Goal: Task Accomplishment & Management: Complete application form

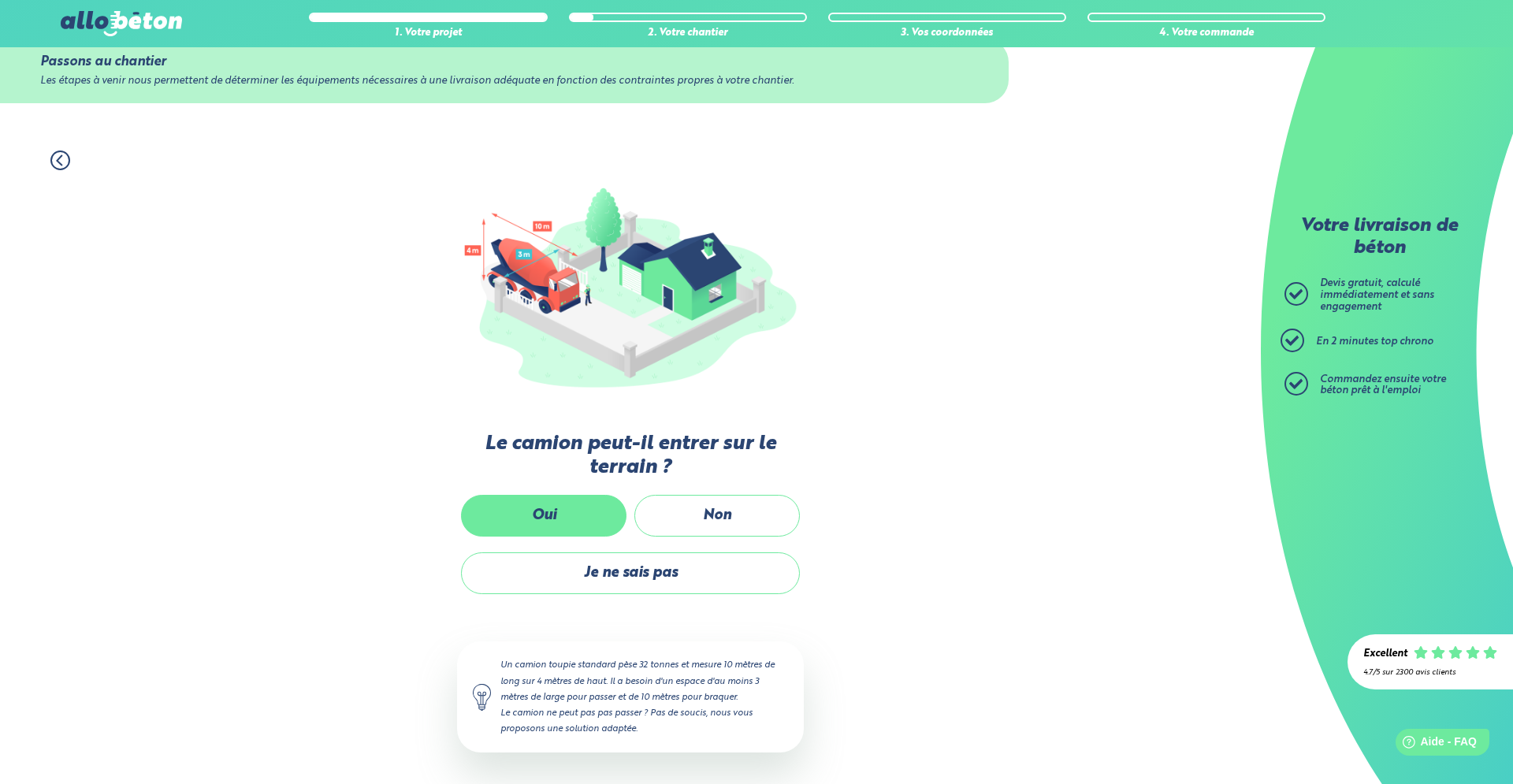
click at [565, 506] on label "Oui" at bounding box center [543, 515] width 166 height 42
click at [0, 0] on input "Oui" at bounding box center [0, 0] width 0 height 0
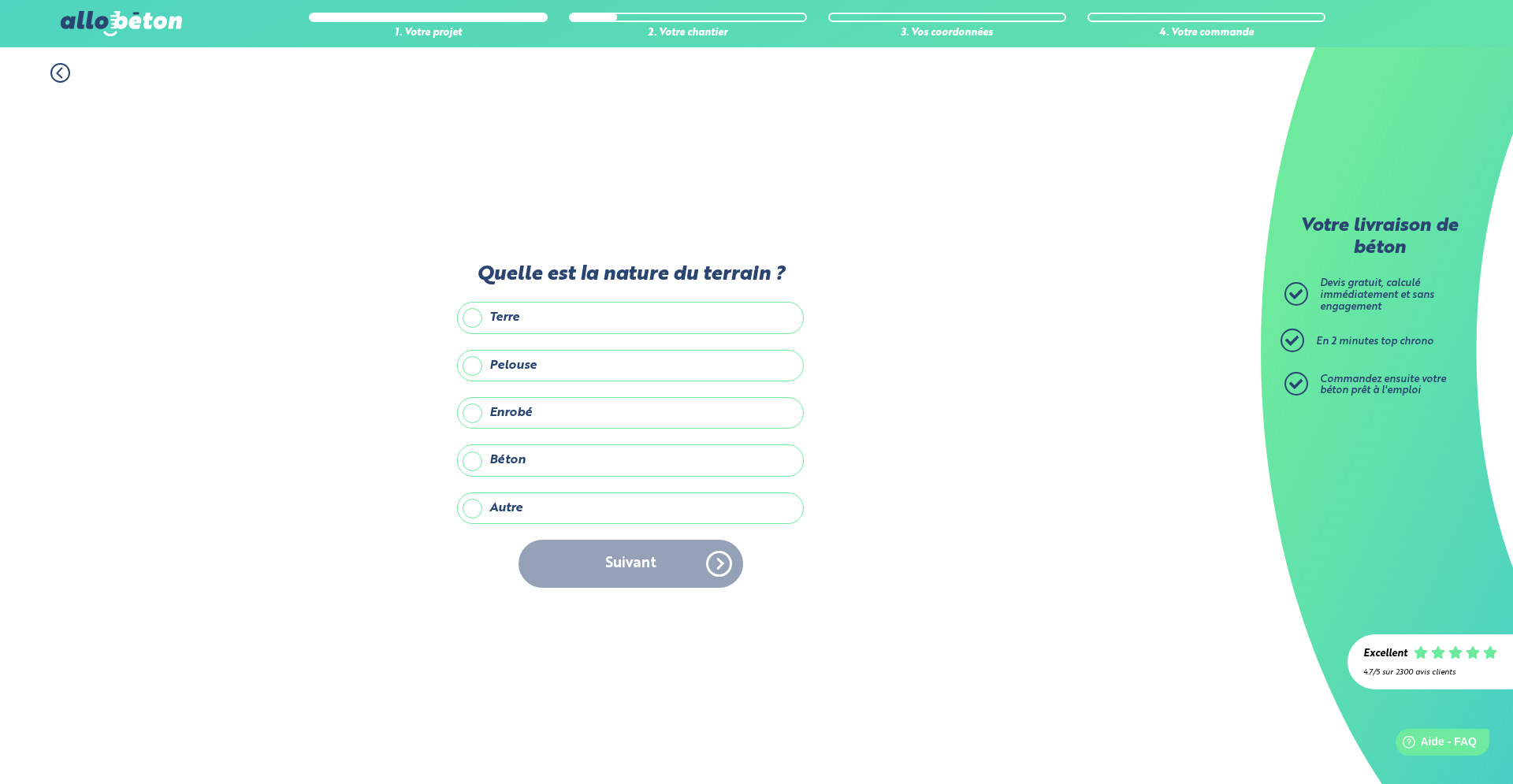
click at [555, 315] on label "Terre" at bounding box center [630, 318] width 347 height 32
click at [0, 0] on input "Terre" at bounding box center [0, 0] width 0 height 0
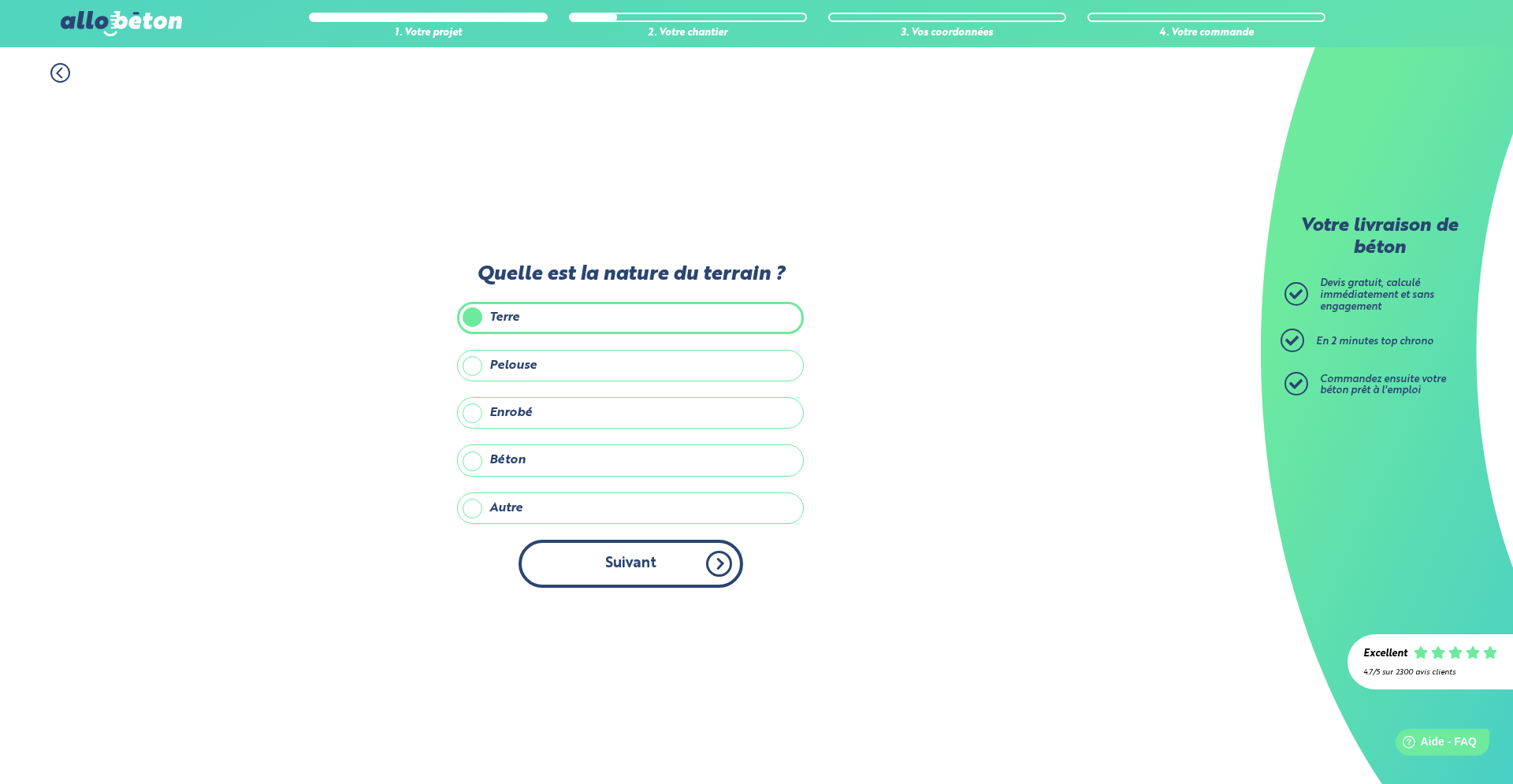
click at [649, 570] on button "Suivant" at bounding box center [630, 564] width 224 height 48
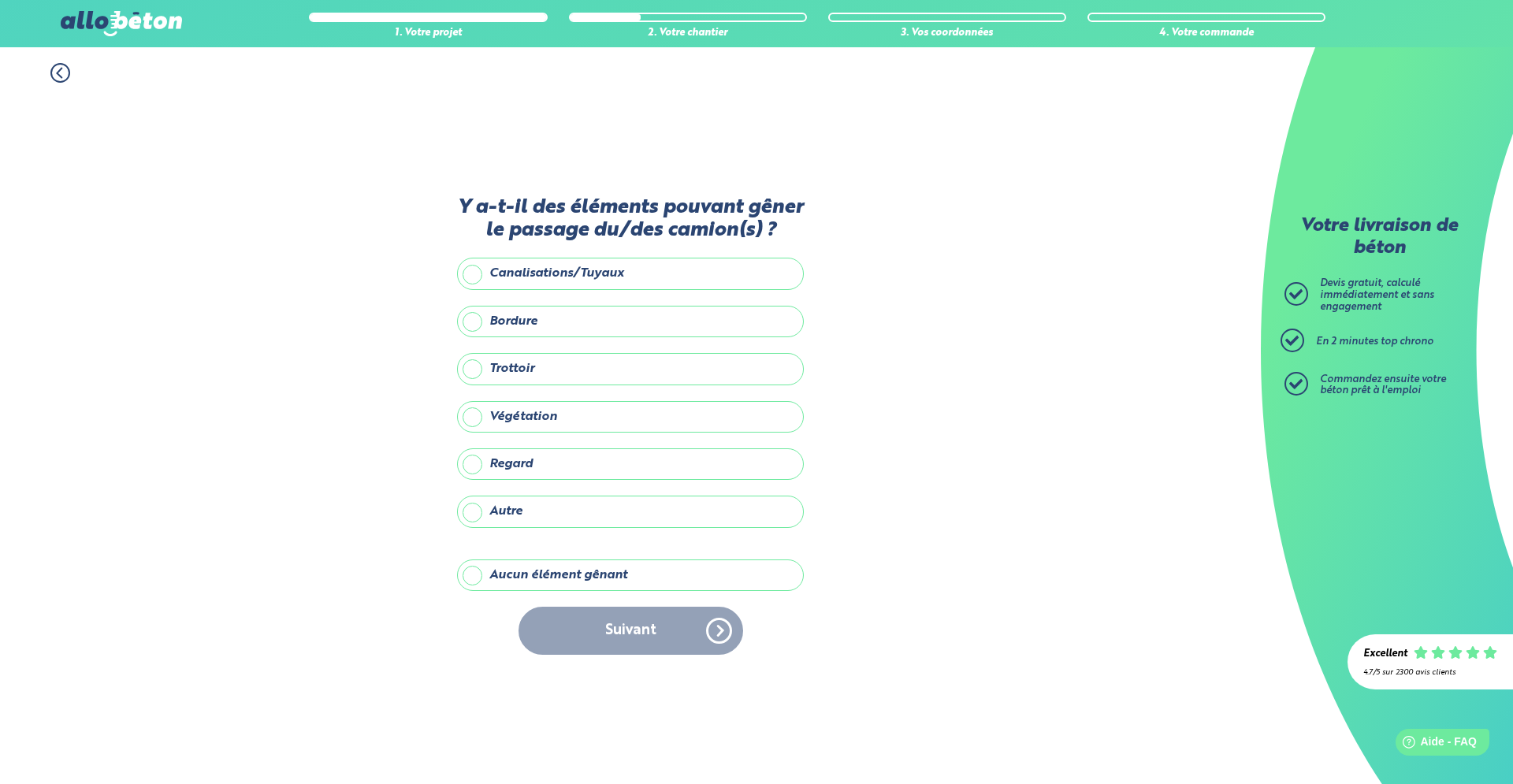
click at [729, 633] on div "Suivant" at bounding box center [630, 630] width 347 height 48
click at [718, 633] on div "Suivant" at bounding box center [630, 630] width 347 height 48
click at [557, 579] on label "Aucun élément gênant" at bounding box center [630, 576] width 347 height 32
click at [0, 0] on input "Aucun élément gênant" at bounding box center [0, 0] width 0 height 0
click at [712, 626] on button "Suivant" at bounding box center [630, 630] width 224 height 48
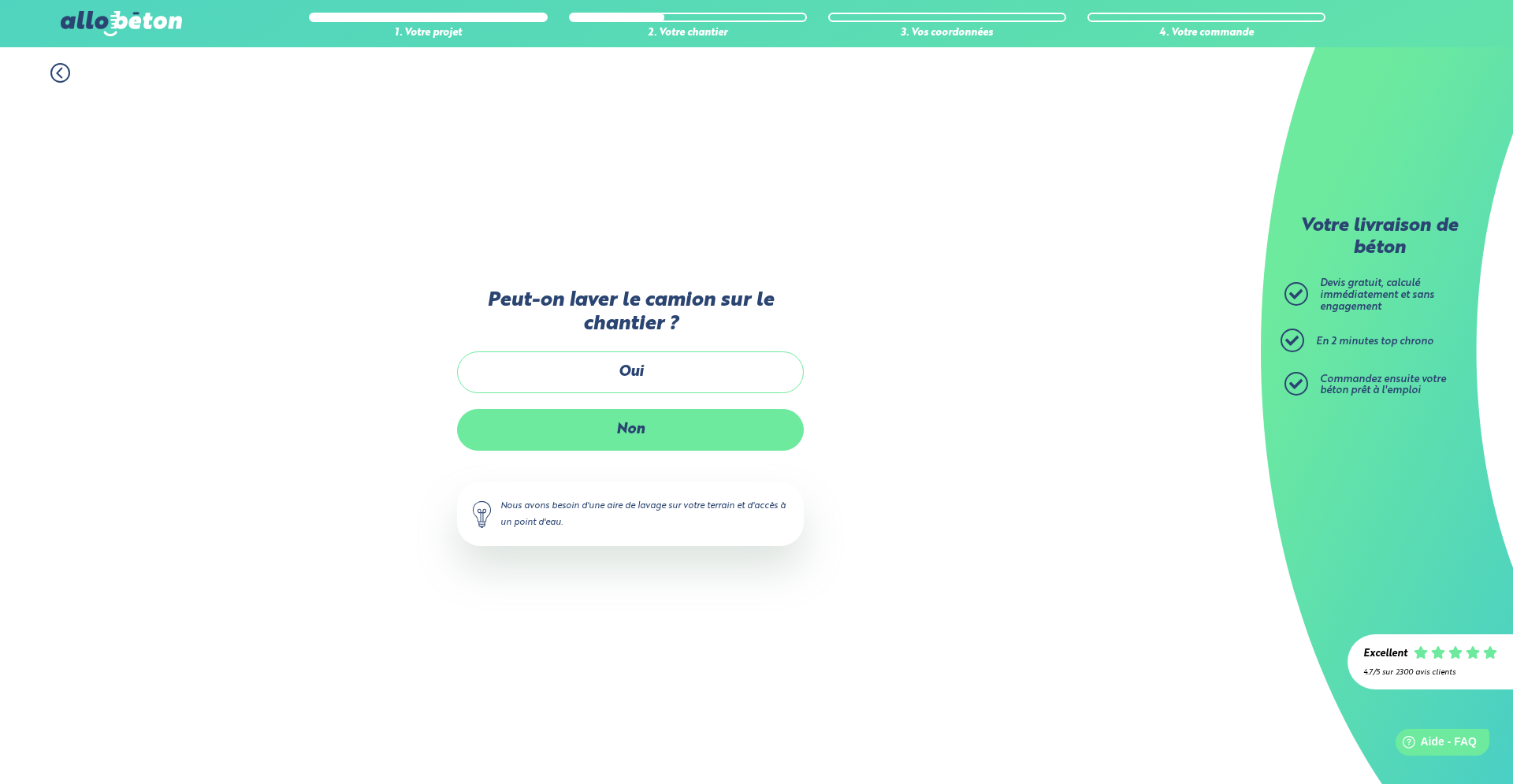
click at [639, 423] on label "Non" at bounding box center [630, 430] width 347 height 42
click at [0, 0] on input "Non" at bounding box center [0, 0] width 0 height 0
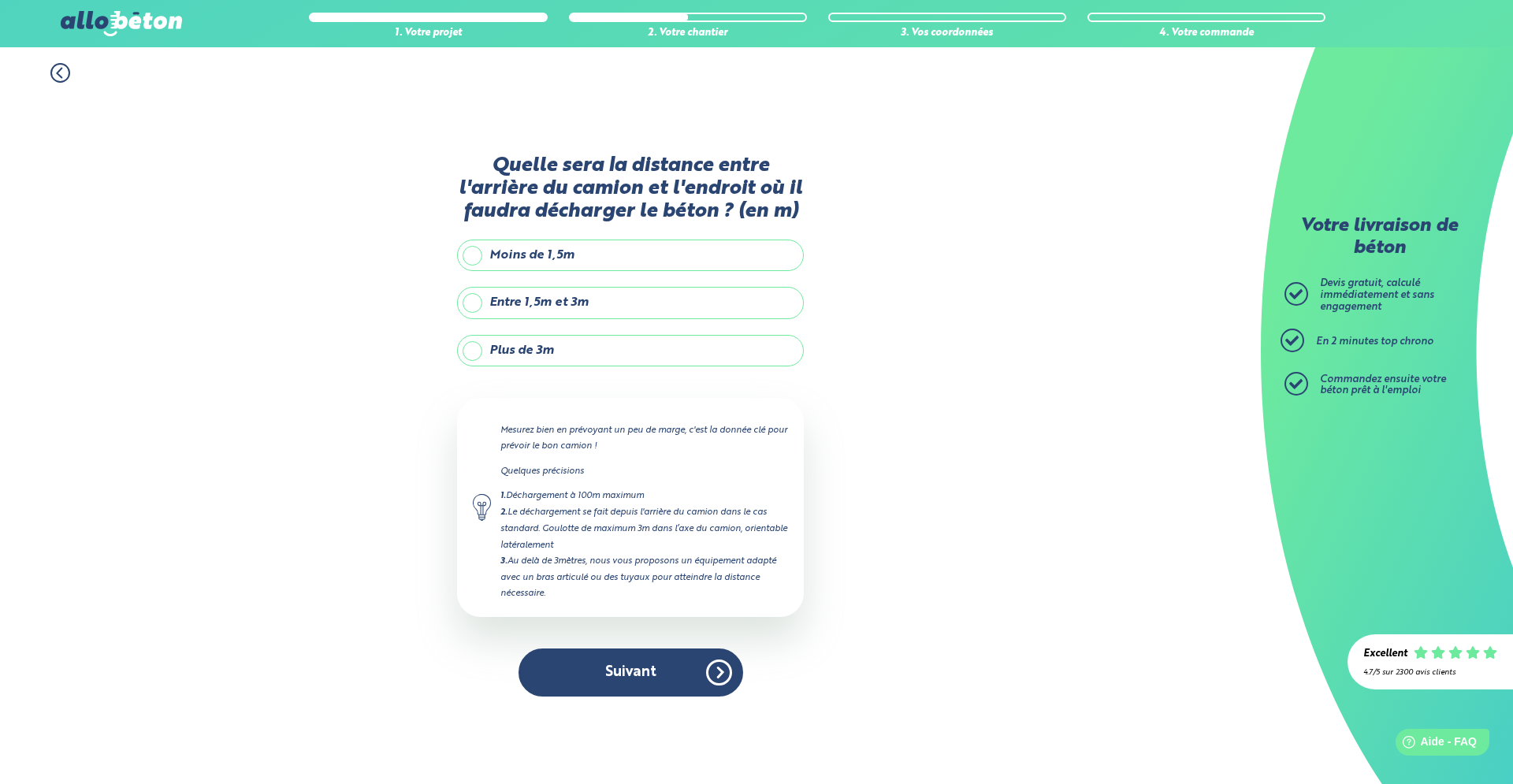
click at [589, 351] on label "Plus de 3m" at bounding box center [630, 350] width 347 height 32
click at [0, 0] on input "Plus de 3m" at bounding box center [0, 0] width 0 height 0
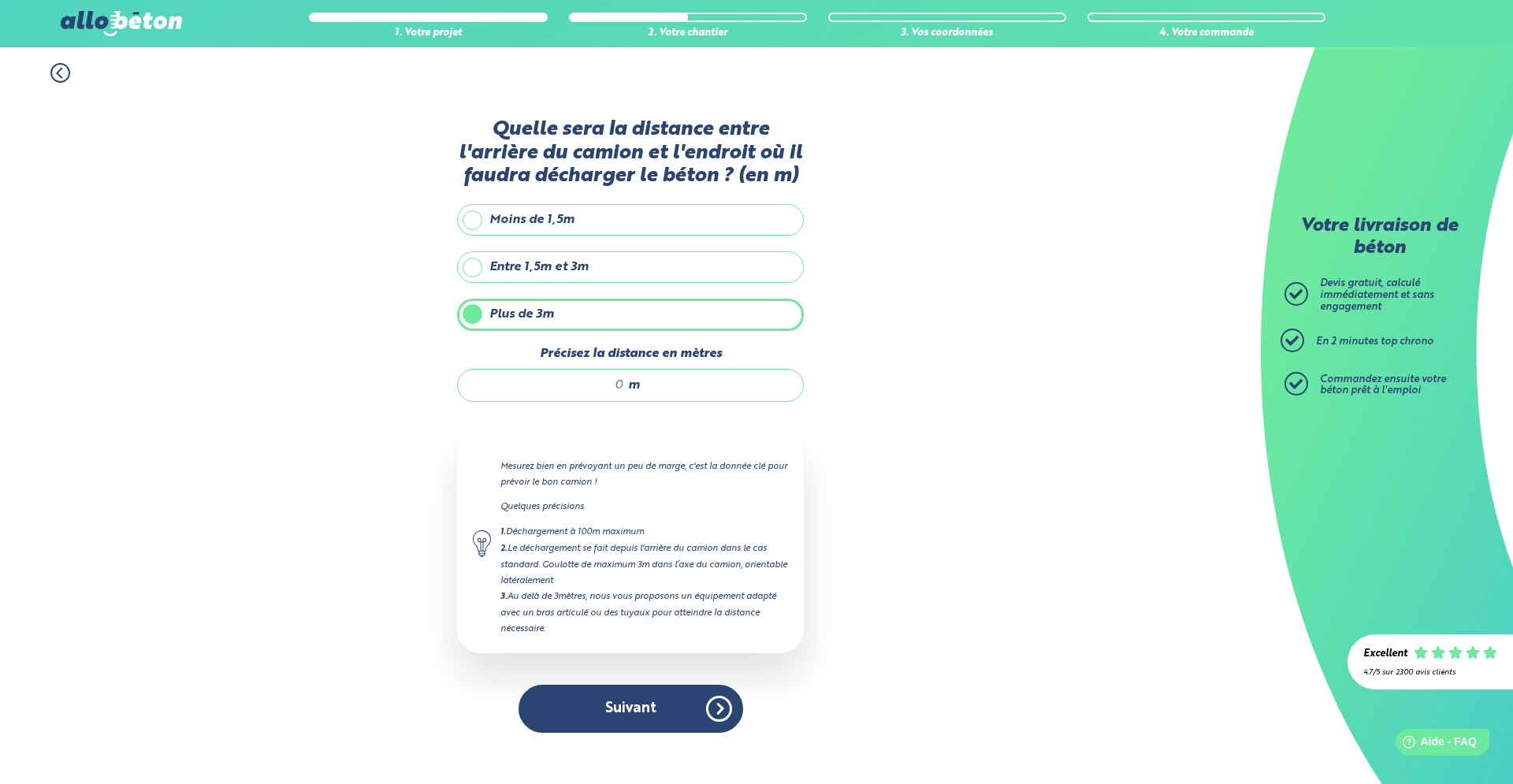
click at [610, 385] on input "Précisez la distance en mètres" at bounding box center [549, 385] width 151 height 16
type input "20"
click at [665, 707] on button "Suivant" at bounding box center [630, 709] width 224 height 48
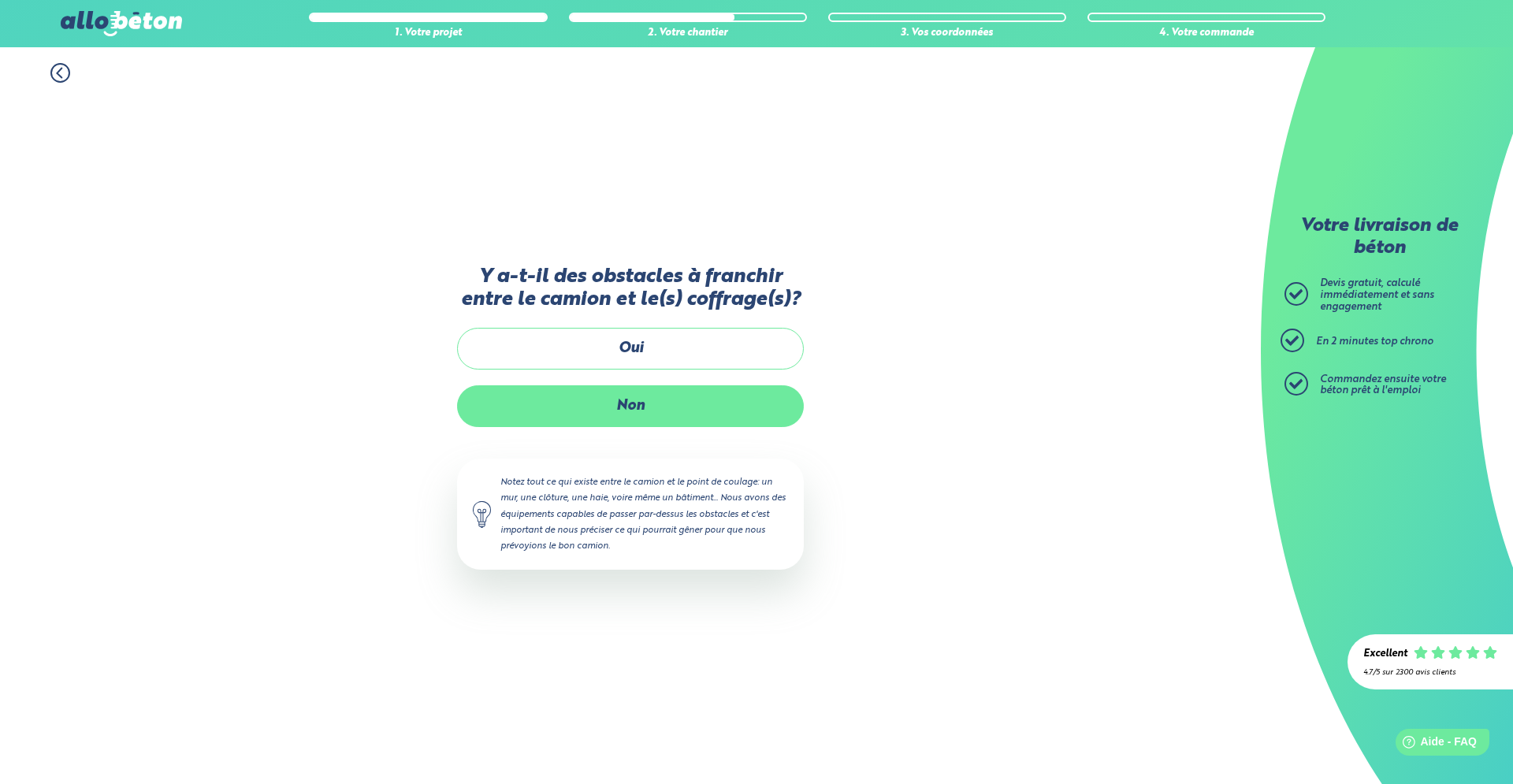
click at [642, 402] on label "Non" at bounding box center [630, 406] width 347 height 42
click at [0, 0] on input "Non" at bounding box center [0, 0] width 0 height 0
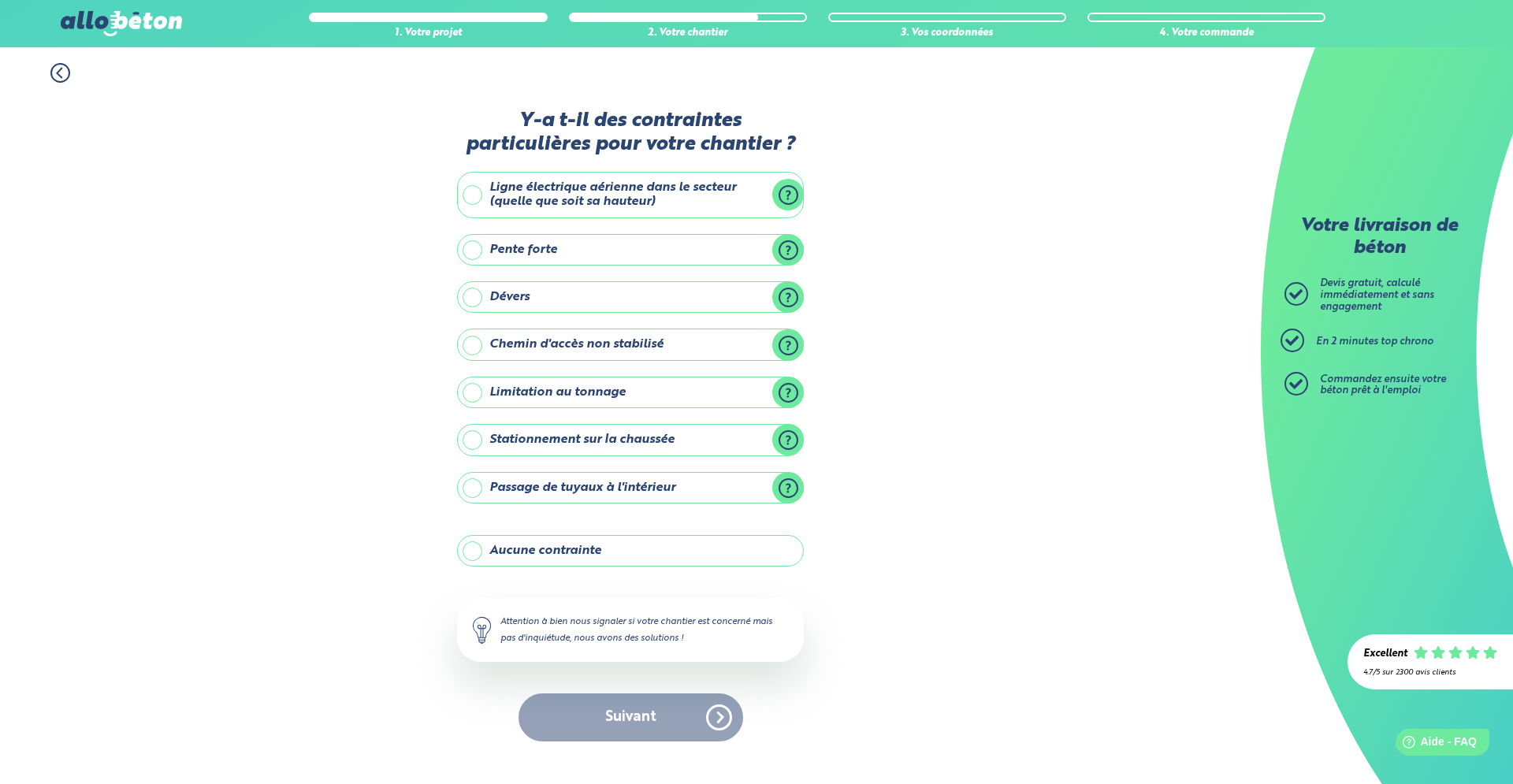
click at [787, 345] on label "Chemin d'accès non stabilisé" at bounding box center [630, 344] width 347 height 32
click at [0, 0] on input "Chemin d'accès non stabilisé" at bounding box center [0, 0] width 0 height 0
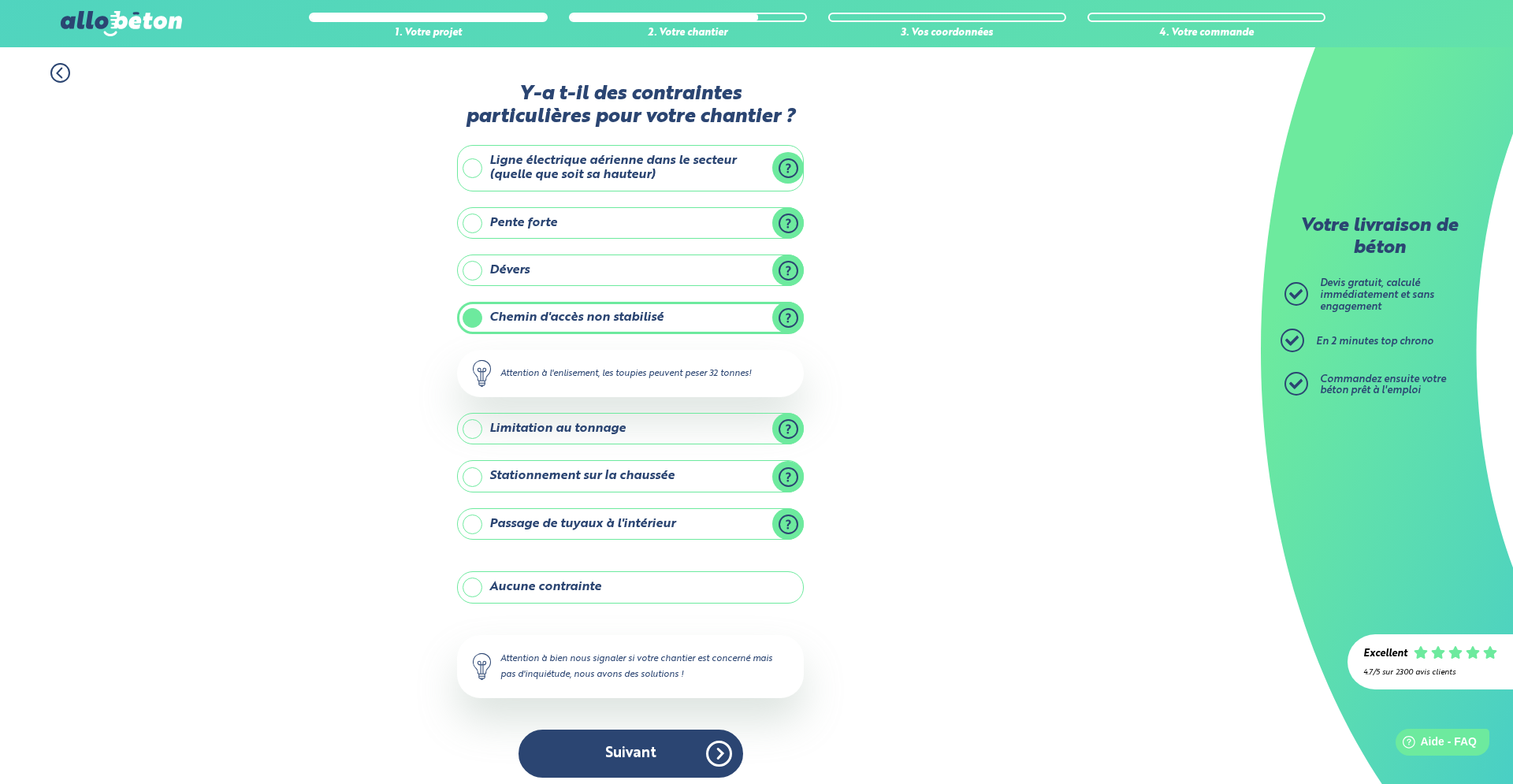
click at [472, 318] on label "Chemin d'accès non stabilisé" at bounding box center [630, 318] width 347 height 32
click at [0, 0] on input "Chemin d'accès non stabilisé" at bounding box center [0, 0] width 0 height 0
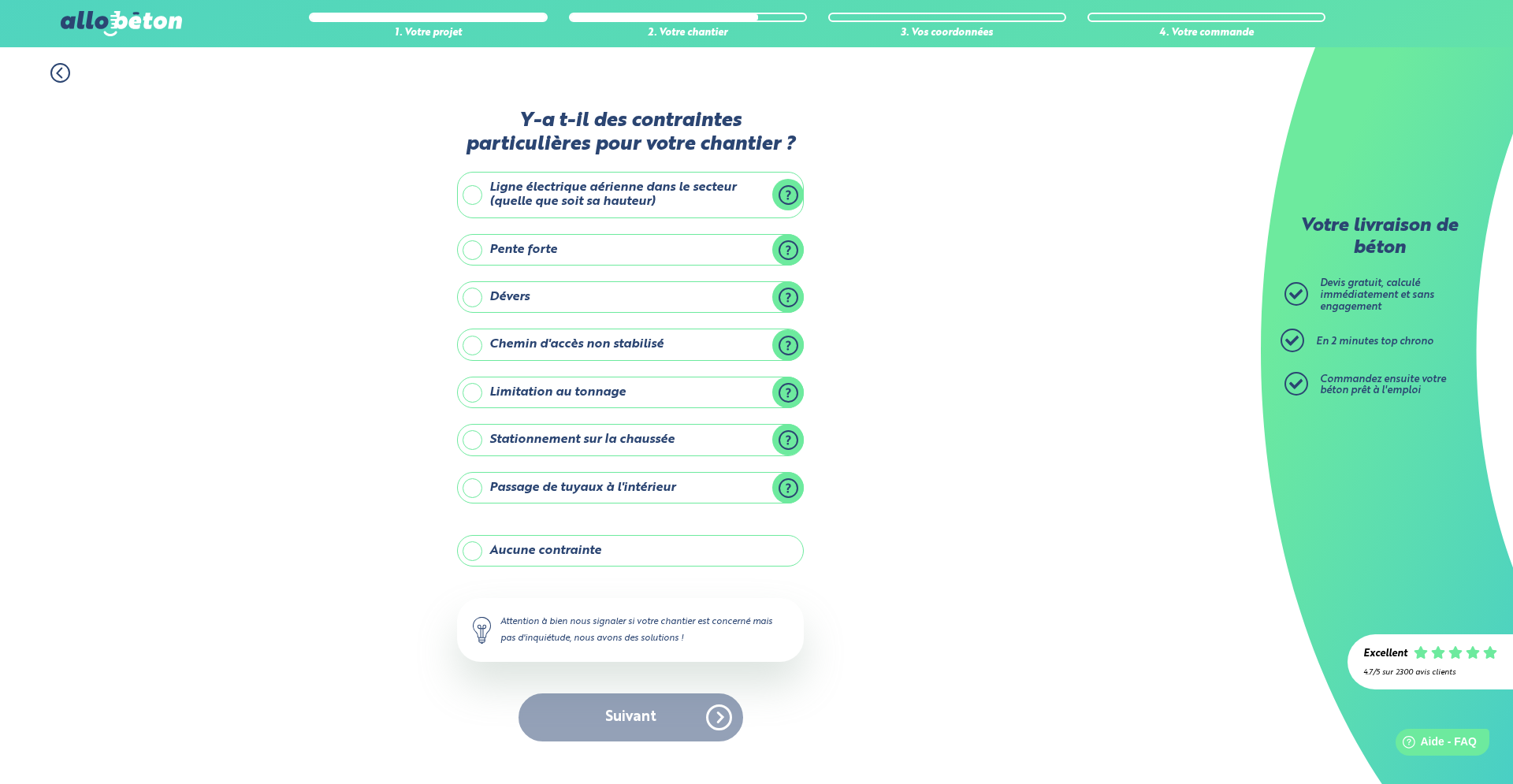
click at [787, 293] on label "Dévers" at bounding box center [630, 297] width 347 height 32
click at [0, 0] on input "Dévers" at bounding box center [0, 0] width 0 height 0
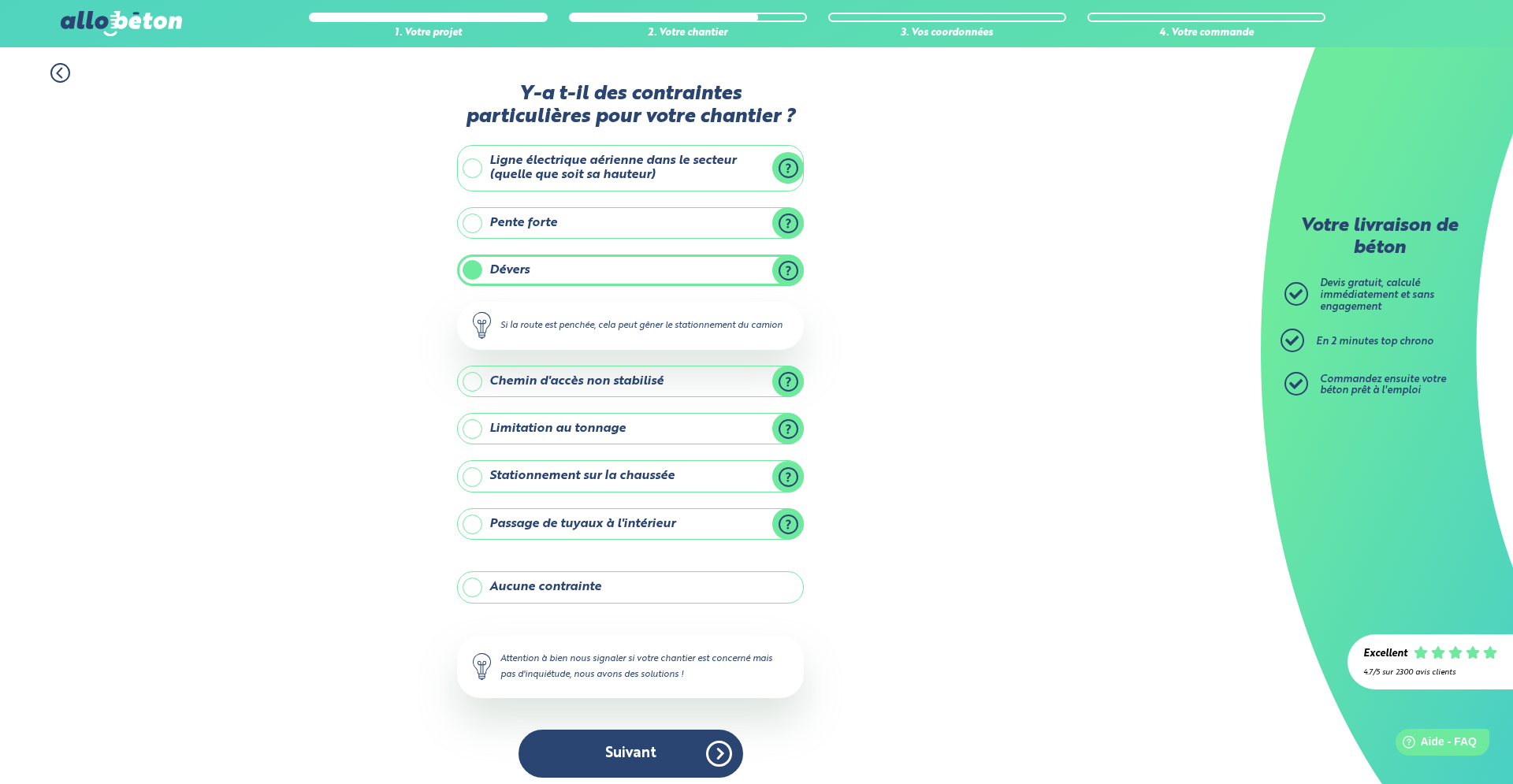
click at [477, 266] on label "Dévers" at bounding box center [630, 270] width 347 height 32
click at [0, 0] on input "Dévers" at bounding box center [0, 0] width 0 height 0
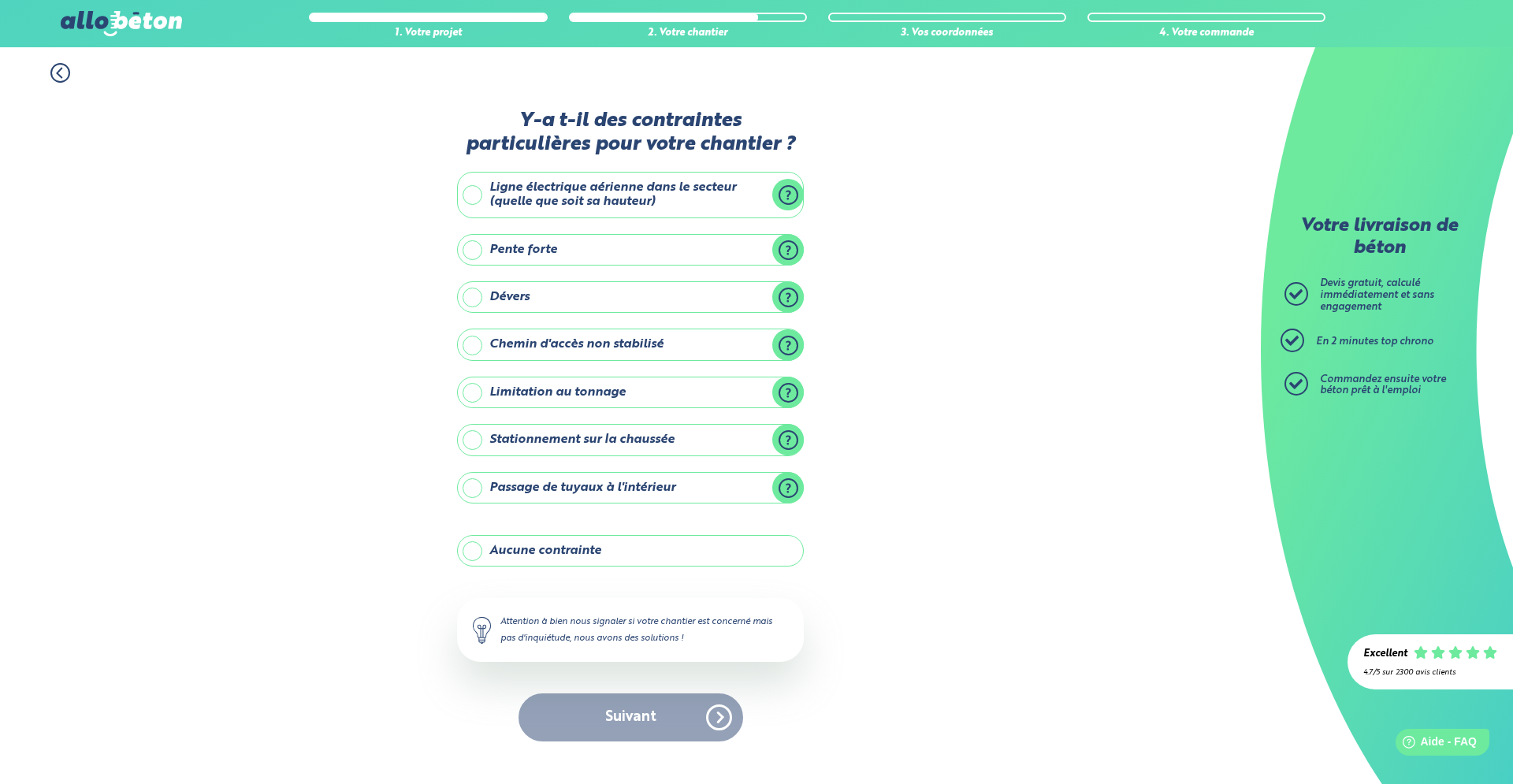
click at [558, 545] on label "Aucune contrainte" at bounding box center [630, 551] width 347 height 32
click at [0, 0] on input "Aucune contrainte" at bounding box center [0, 0] width 0 height 0
click at [721, 713] on button "Suivant" at bounding box center [630, 717] width 224 height 48
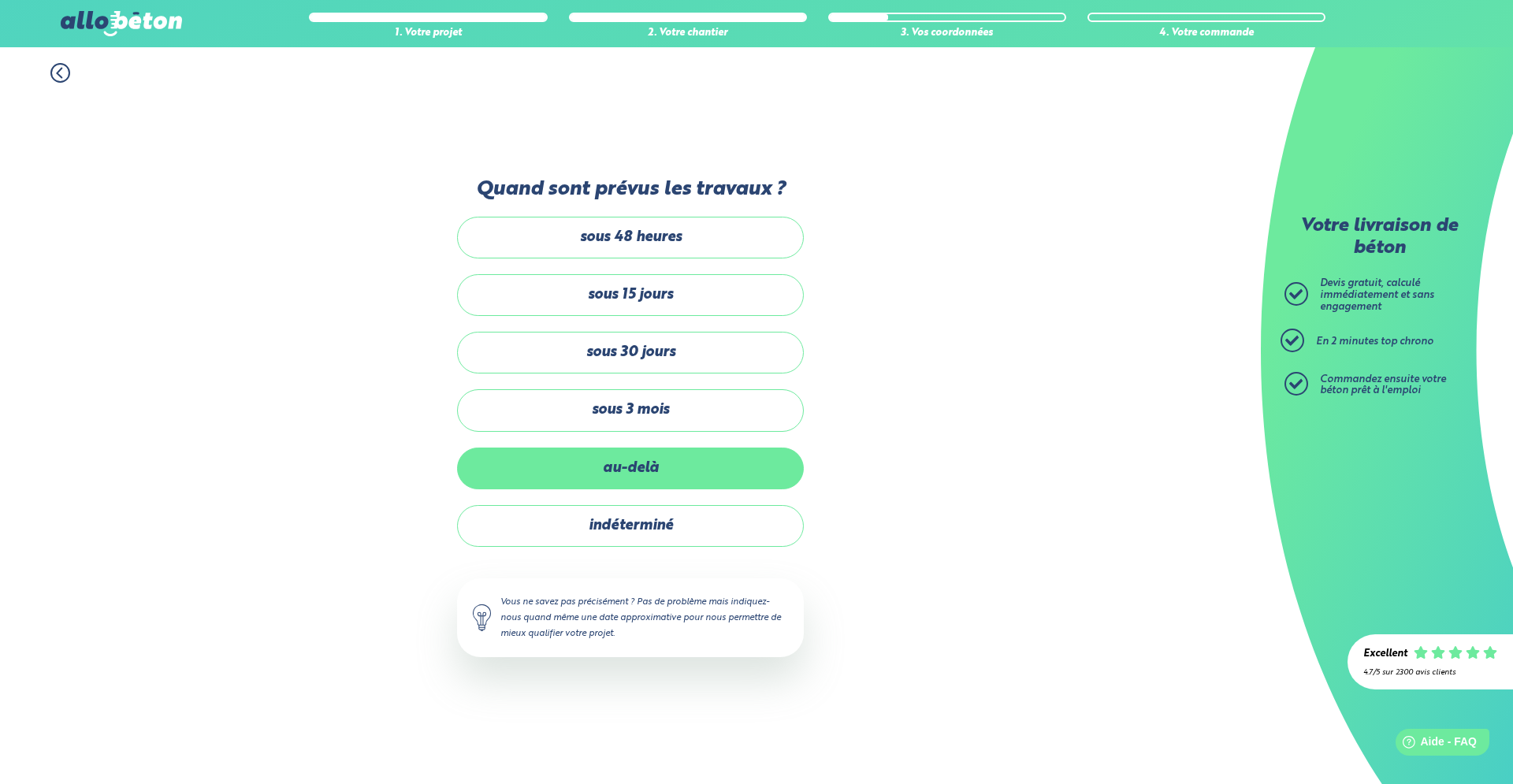
click at [648, 458] on label "au-delà" at bounding box center [630, 468] width 347 height 42
click at [0, 0] on input "au-delà" at bounding box center [0, 0] width 0 height 0
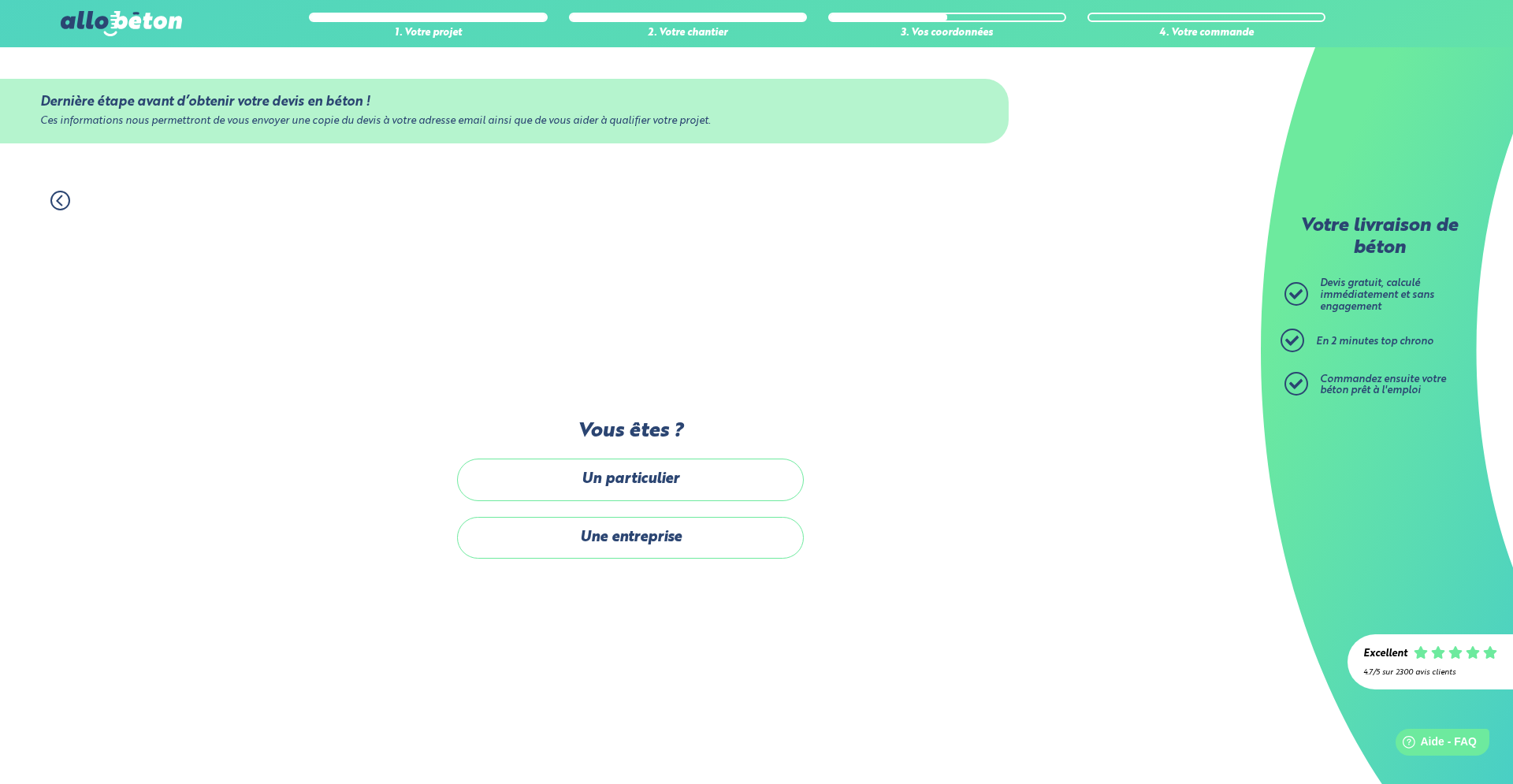
click at [642, 470] on label "Un particulier" at bounding box center [630, 479] width 347 height 42
click at [0, 0] on input "Un particulier" at bounding box center [0, 0] width 0 height 0
